Goal: Information Seeking & Learning: Find specific fact

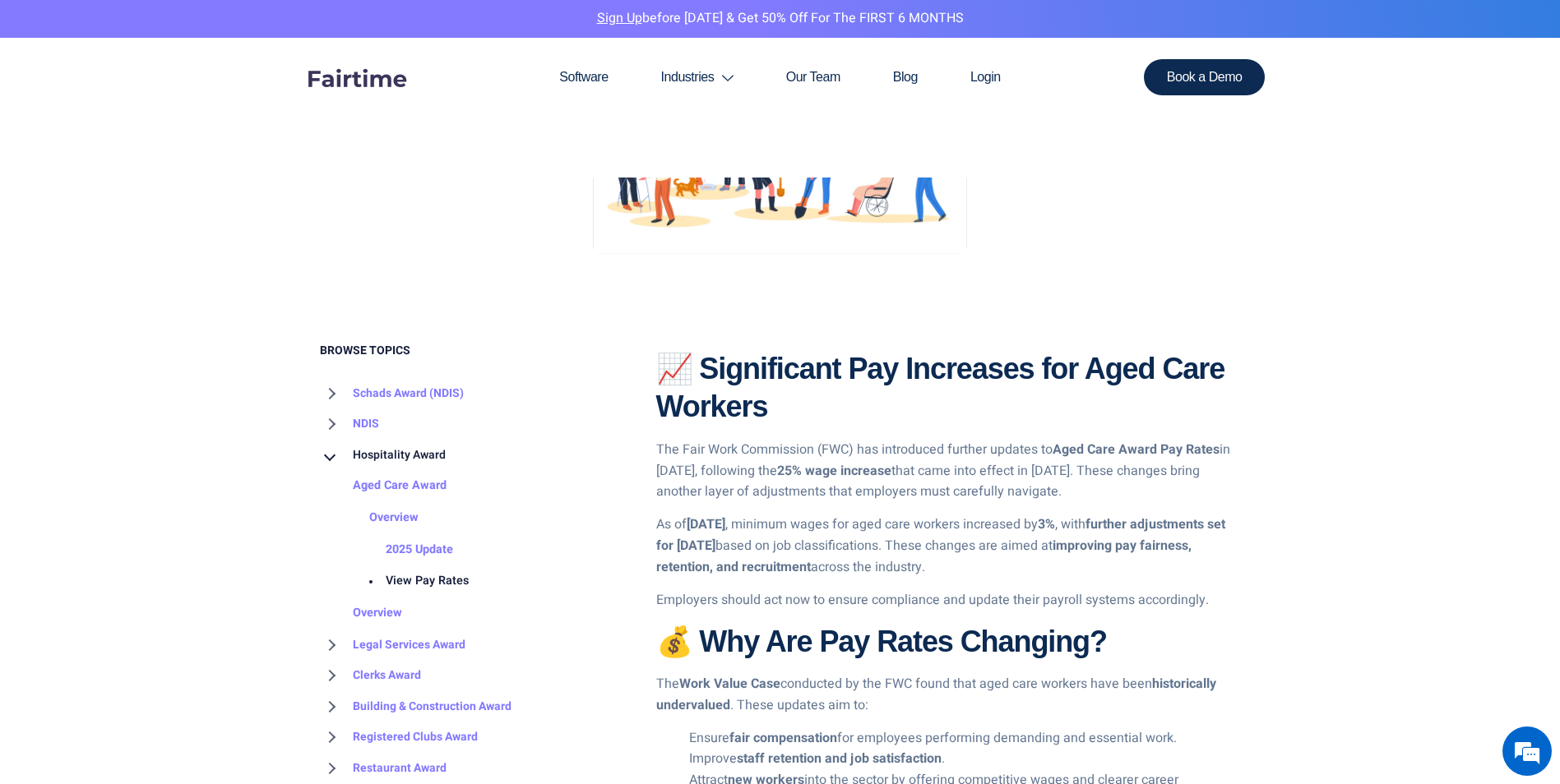
scroll to position [458, 0]
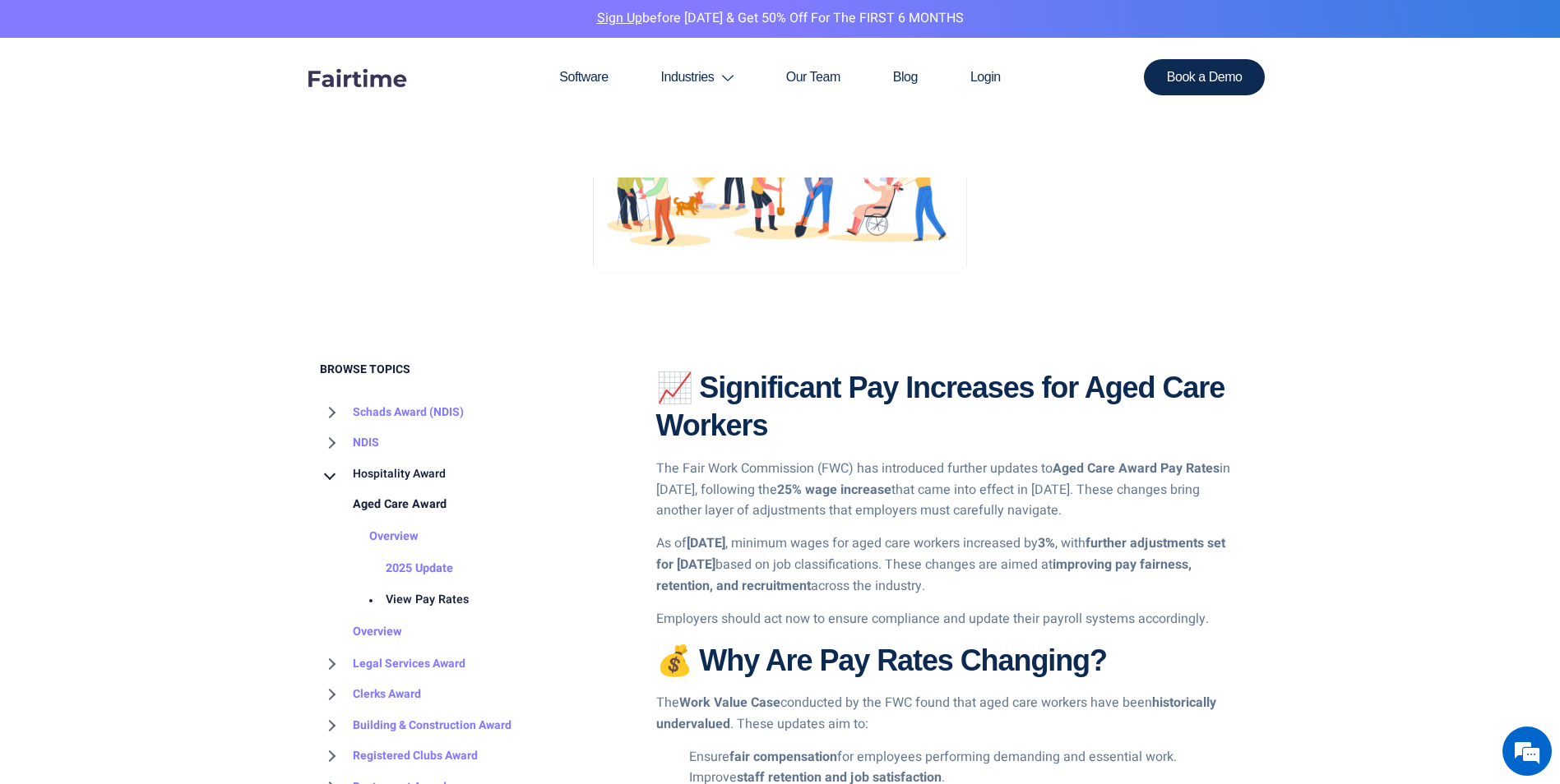
click at [402, 506] on link "Aged Care Award" at bounding box center [384, 505] width 127 height 32
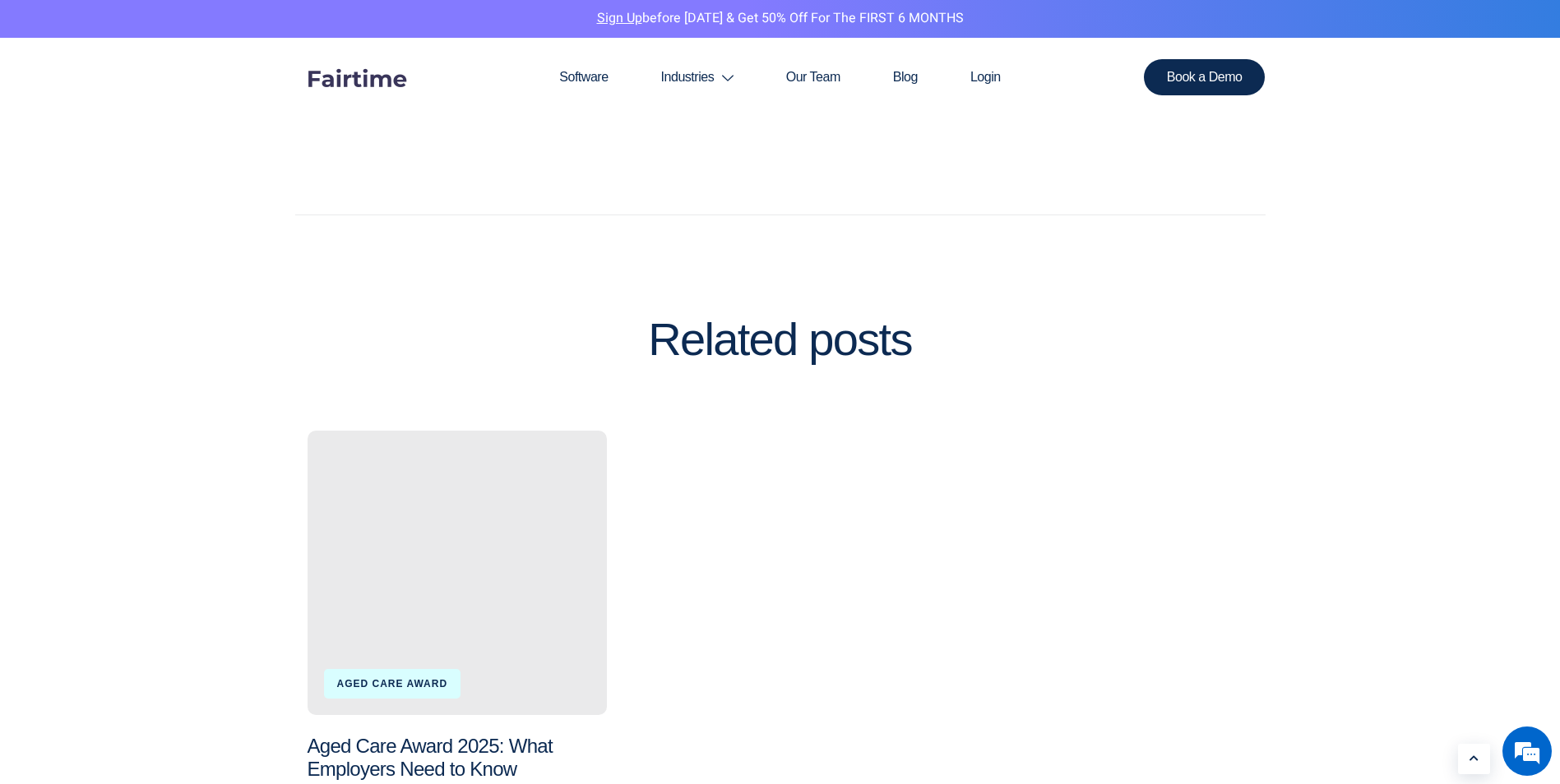
scroll to position [1808, 0]
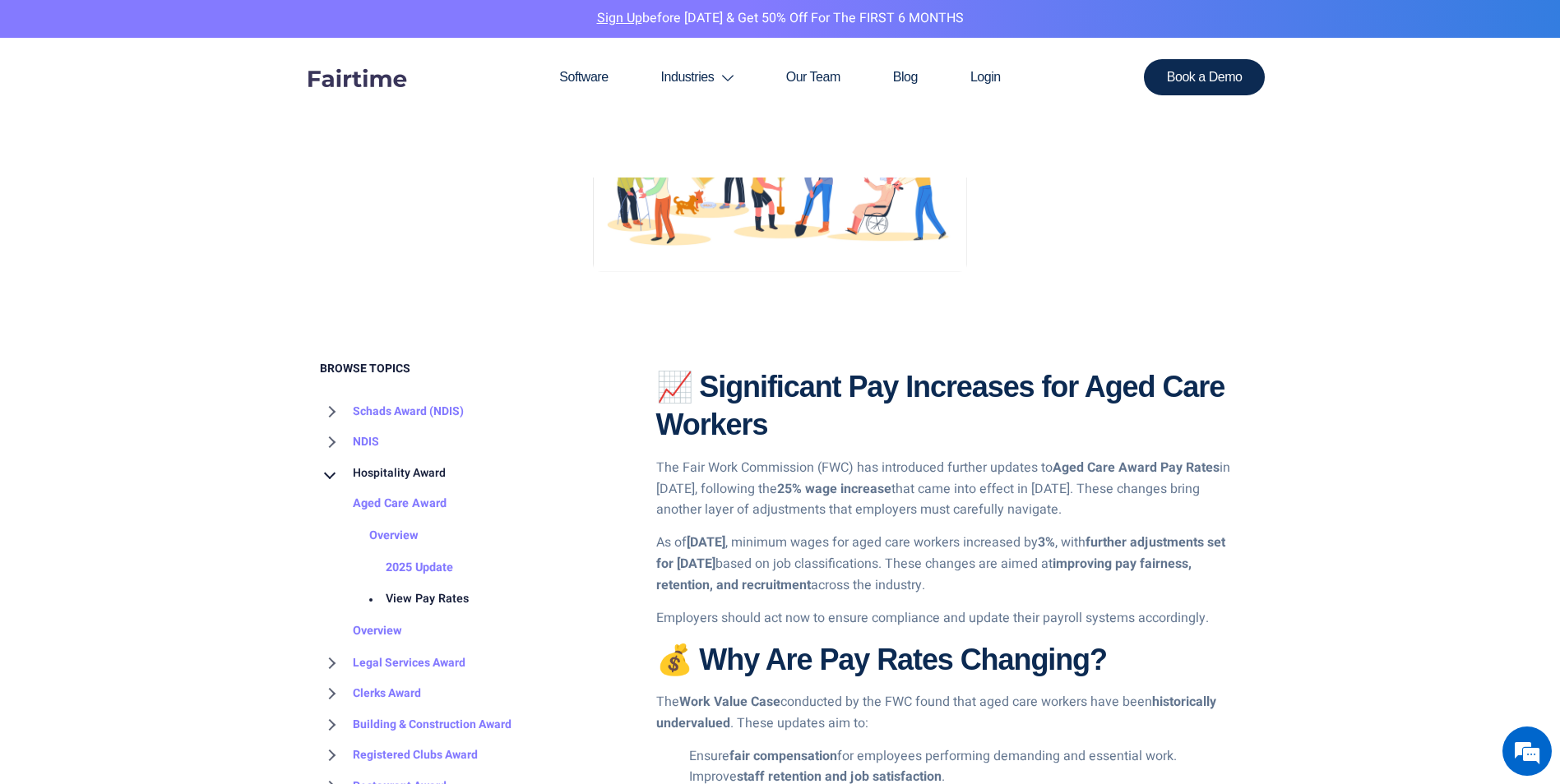
scroll to position [458, 0]
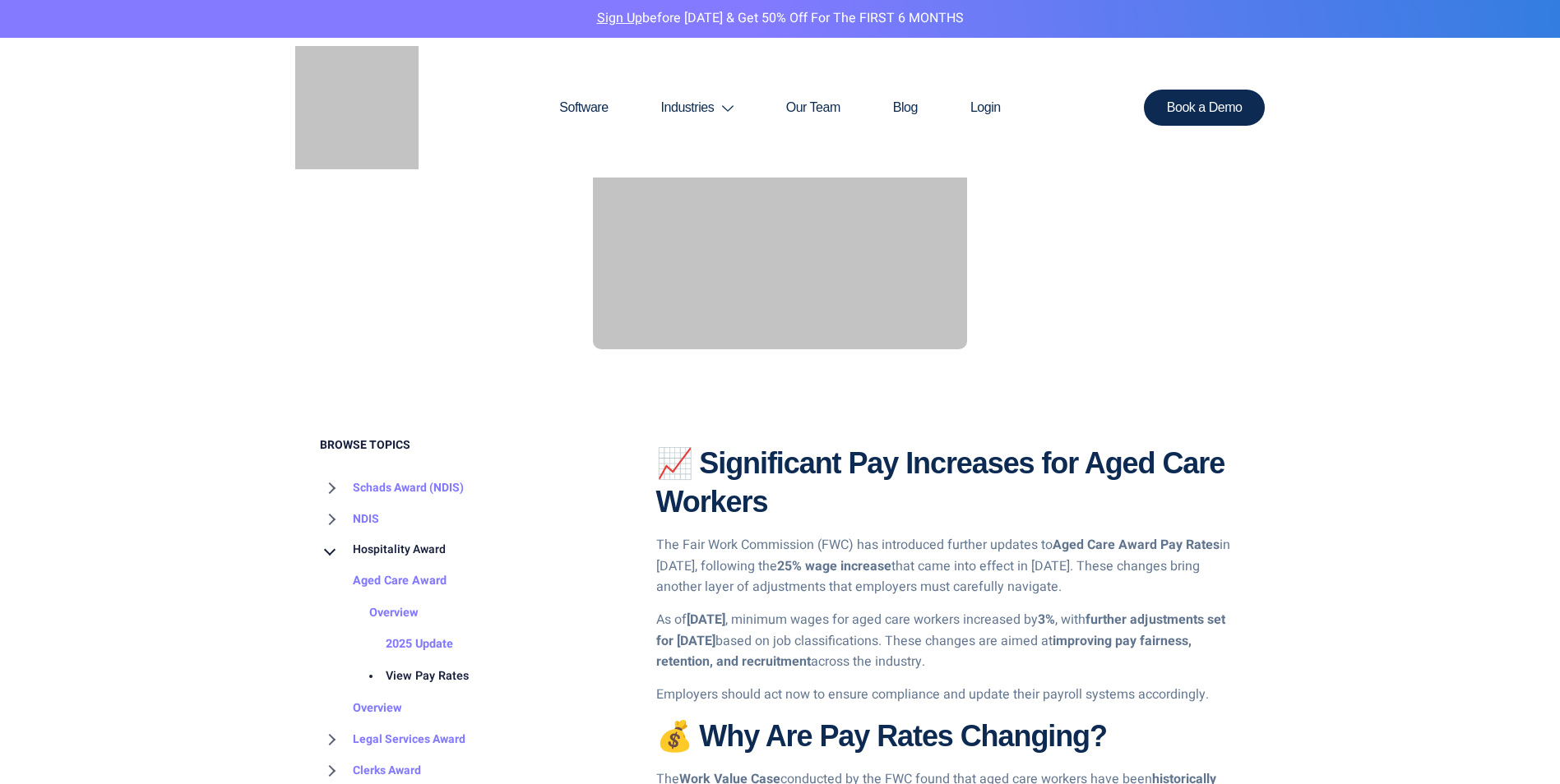
scroll to position [657, 0]
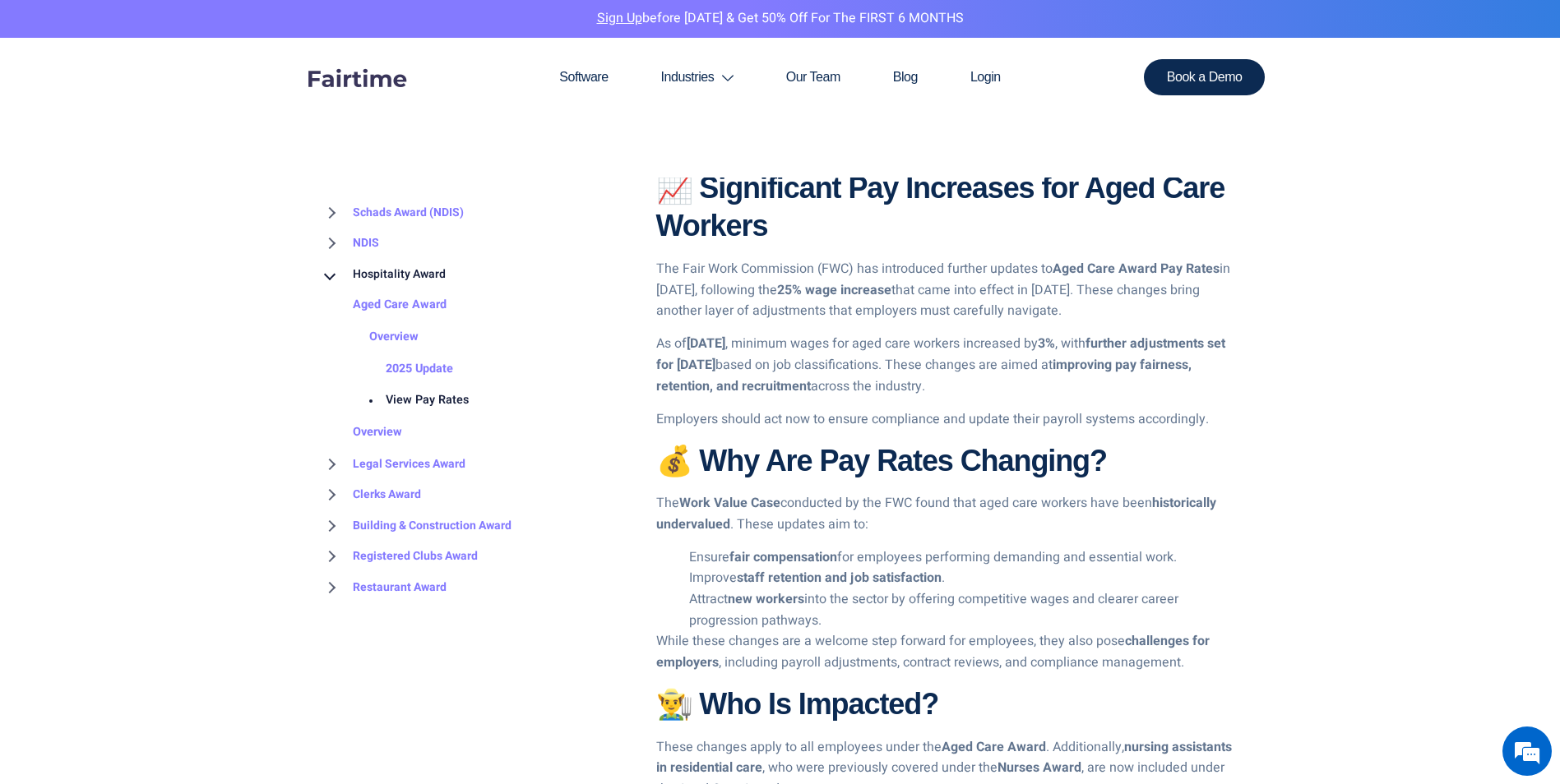
click at [432, 391] on link "View Pay Rates" at bounding box center [411, 400] width 116 height 32
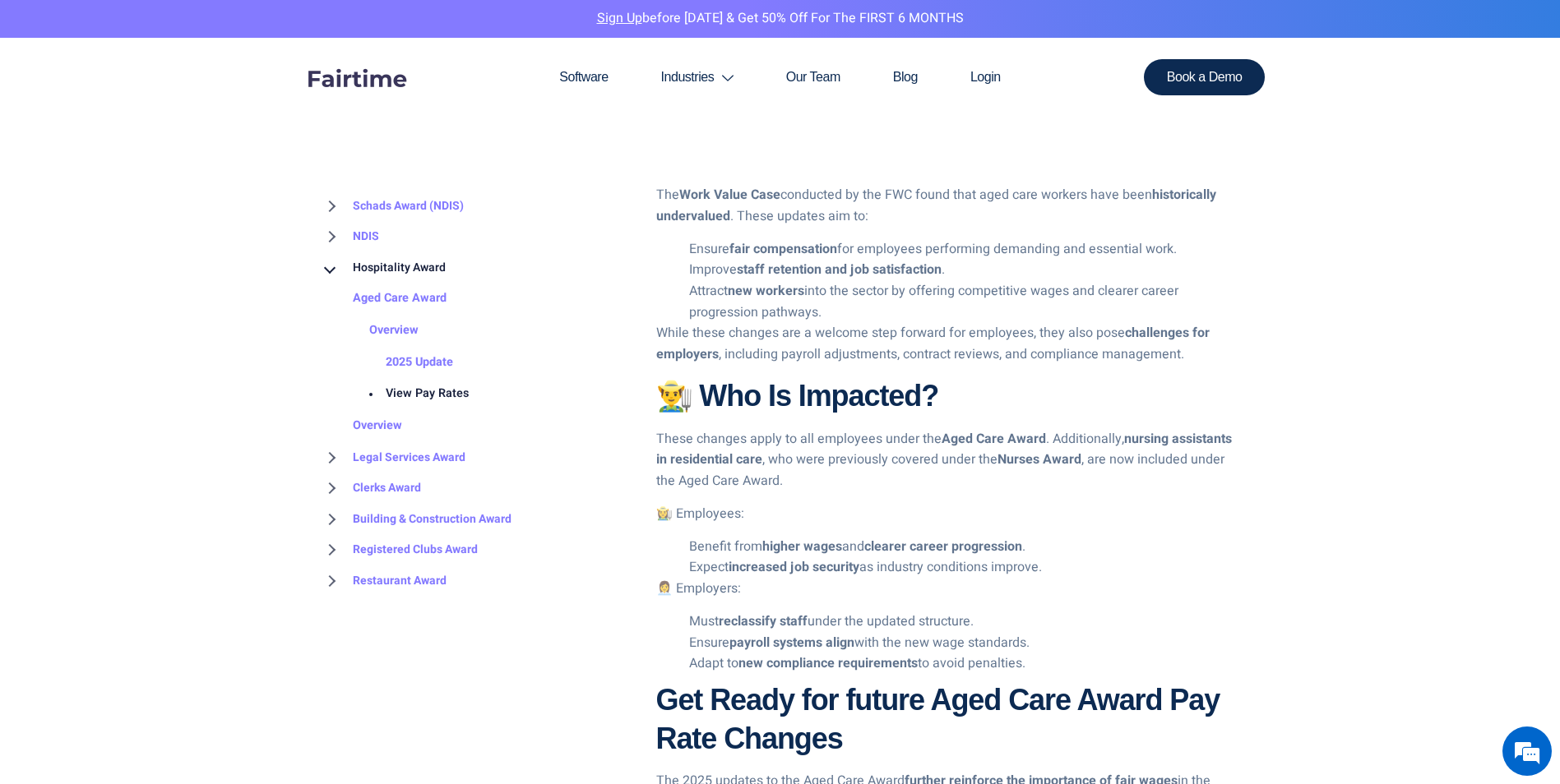
scroll to position [986, 0]
